Goal: Task Accomplishment & Management: Complete application form

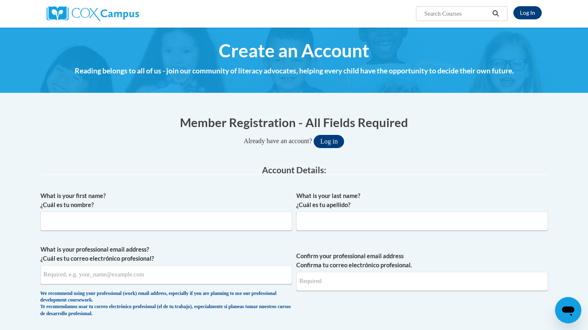
click at [287, 220] on input "What is your first name? ¿Cuál es tu nombre?" at bounding box center [166, 221] width 252 height 19
type input "Ja'Nay"
type input "[EMAIL_ADDRESS][DOMAIN_NAME]"
type input "Ja'Nay"
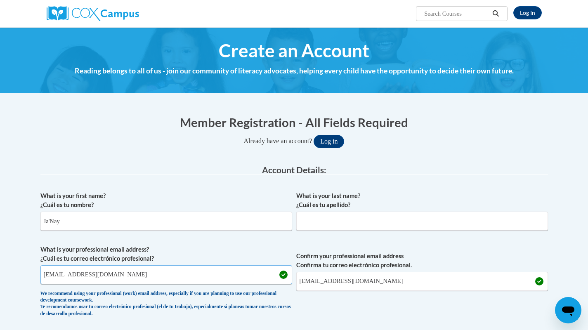
drag, startPoint x: 109, startPoint y: 275, endPoint x: 24, endPoint y: 274, distance: 85.0
click at [280, 276] on input "[EMAIL_ADDRESS][DOMAIN_NAME]" at bounding box center [166, 274] width 252 height 19
click at [277, 274] on input "[EMAIL_ADDRESS][DOMAIN_NAME]" at bounding box center [166, 274] width 252 height 19
type input "[EMAIL_ADDRESS][DOMAIN_NAME]"
click at [535, 282] on input "[EMAIL_ADDRESS][DOMAIN_NAME]" at bounding box center [422, 281] width 252 height 19
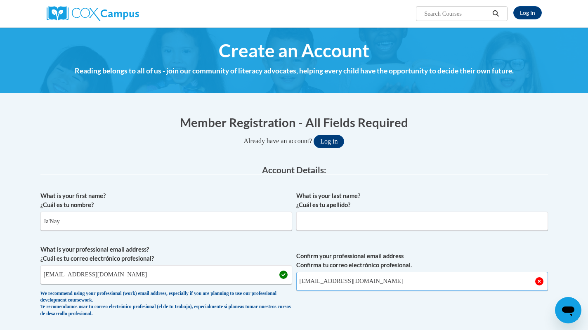
click at [529, 279] on input "[EMAIL_ADDRESS][DOMAIN_NAME]" at bounding box center [422, 281] width 252 height 19
type input "[EMAIL_ADDRESS][DOMAIN_NAME]"
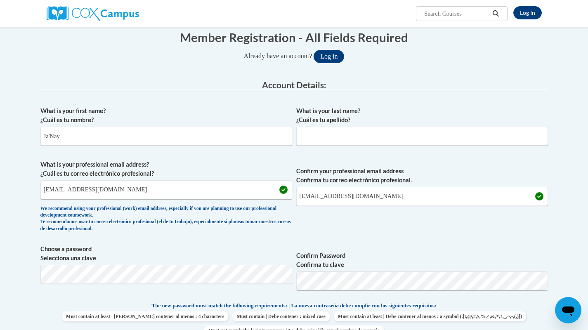
scroll to position [35, 0]
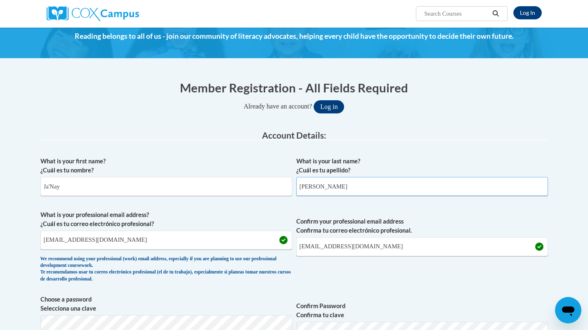
type input "[PERSON_NAME]"
click at [271, 299] on label "Choose a password Selecciona una clave" at bounding box center [166, 304] width 252 height 18
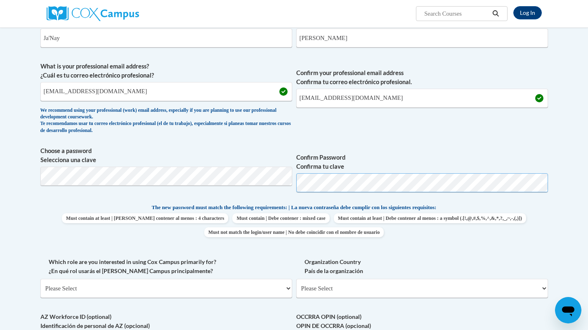
click at [161, 175] on span "Choose a password Selecciona una clave Confirm Password Confirma tu clave" at bounding box center [293, 172] width 507 height 52
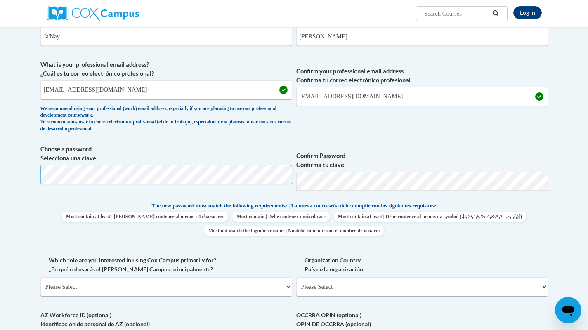
scroll to position [186, 0]
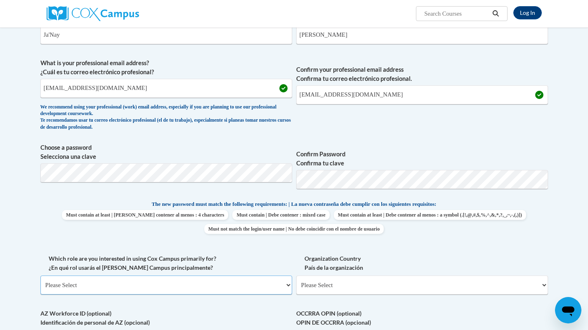
select select "49058d88-fc43-4af8-93ac-fa8ced758464"
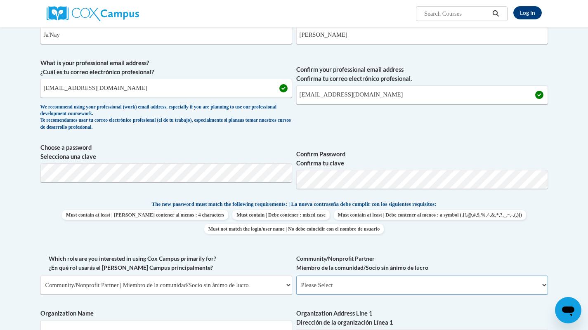
select select "d0068fd4-34ff-45e9-99e1-70a0b5fa68d7"
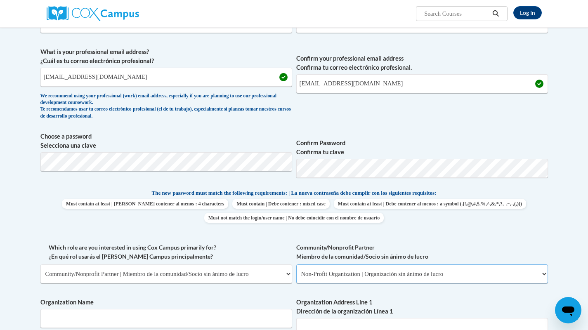
scroll to position [233, 0]
